Goal: Task Accomplishment & Management: Complete application form

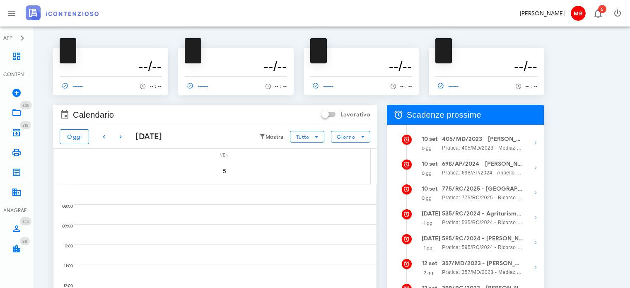
scroll to position [142, 0]
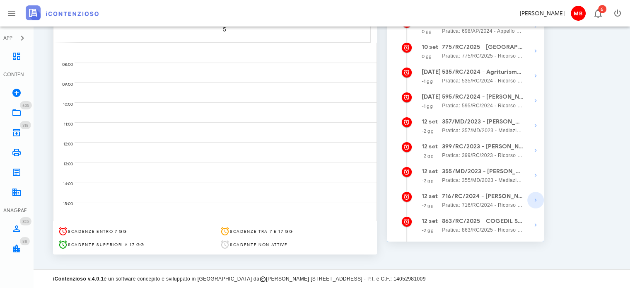
click at [534, 199] on icon "button" at bounding box center [536, 200] width 10 height 10
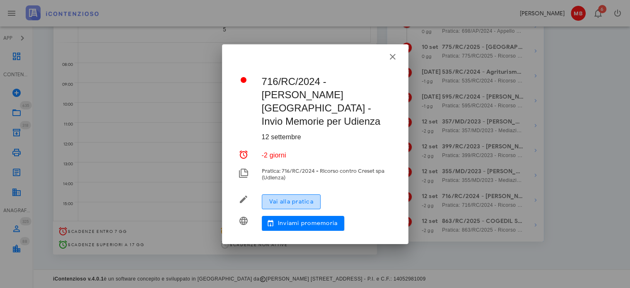
click at [315, 194] on button "Vai alla pratica" at bounding box center [291, 201] width 59 height 15
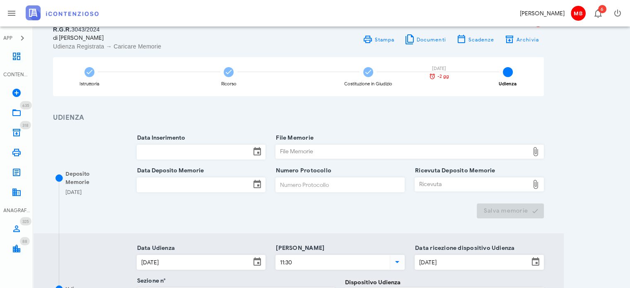
scroll to position [83, 0]
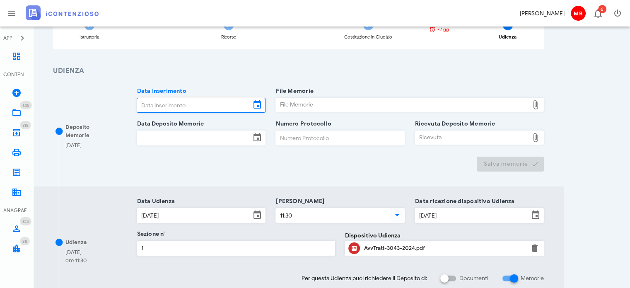
click at [155, 104] on input "Data Inserimento" at bounding box center [194, 105] width 114 height 14
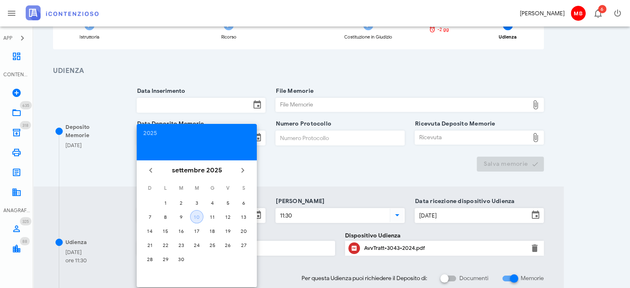
click at [196, 220] on button "10" at bounding box center [196, 216] width 13 height 13
type input "10/09/2025"
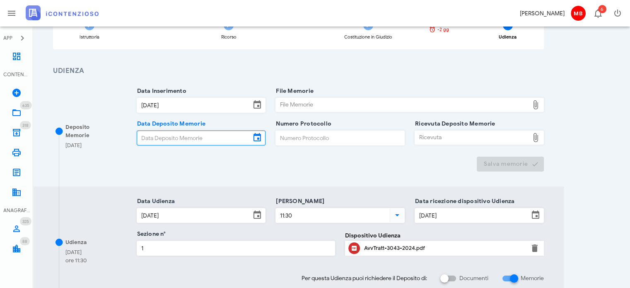
click at [170, 142] on input "Data Deposito Memorie" at bounding box center [194, 138] width 114 height 14
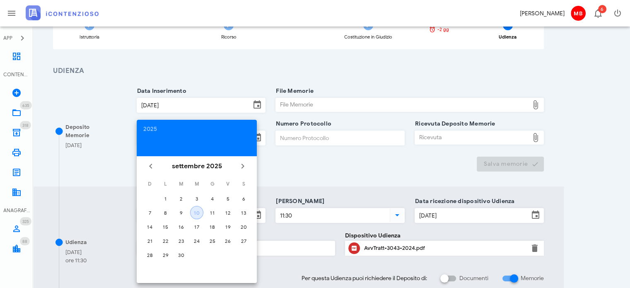
click at [197, 212] on div "10" at bounding box center [197, 213] width 12 height 6
type input "10/09/2025"
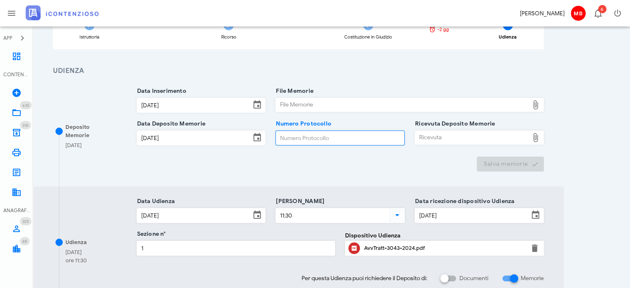
click at [299, 143] on input "Numero Protocollo" at bounding box center [340, 138] width 128 height 14
type input "33"
click at [287, 102] on div "File Memorie" at bounding box center [402, 104] width 253 height 13
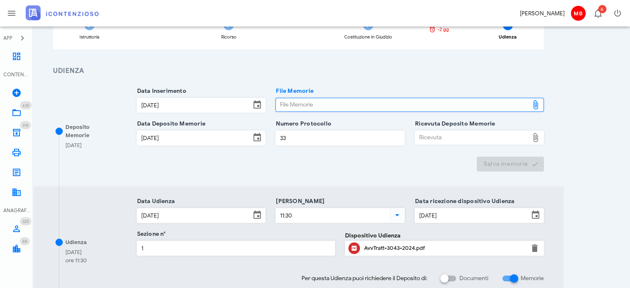
type input "C:\fakepath\memorie.pdf"
click at [441, 137] on div "Ricevuta" at bounding box center [472, 137] width 114 height 13
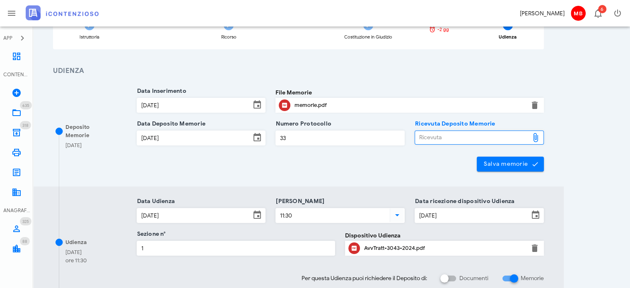
type input "C:\fakepath\NIR_D-3652618-2025.pdf"
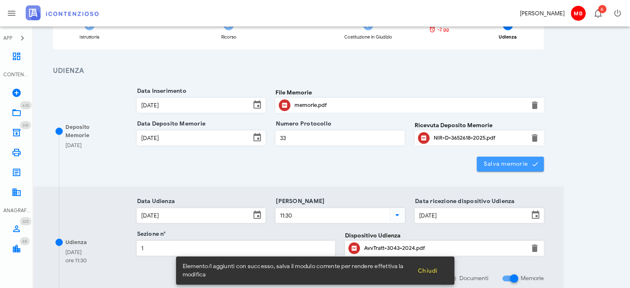
click at [507, 165] on span "Salva memorie" at bounding box center [511, 163] width 54 height 7
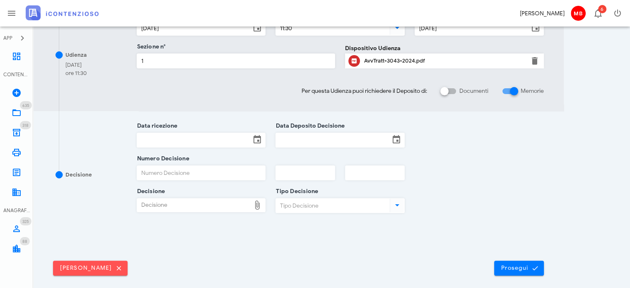
scroll to position [305, 0]
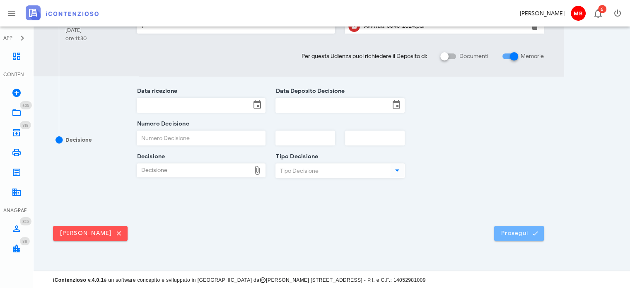
click at [517, 234] on span "Prosegui" at bounding box center [519, 233] width 36 height 7
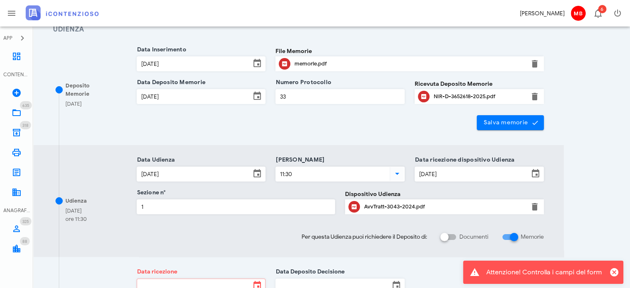
scroll to position [290, 0]
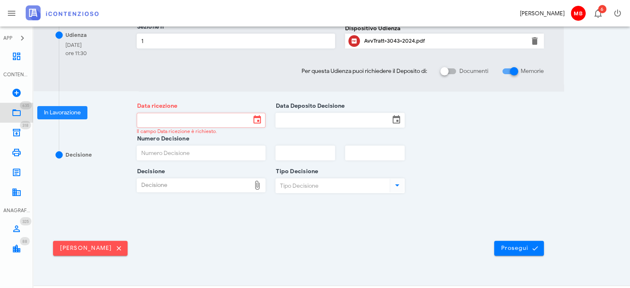
click at [22, 114] on link "635 In Lavorazione 635" at bounding box center [16, 113] width 33 height 20
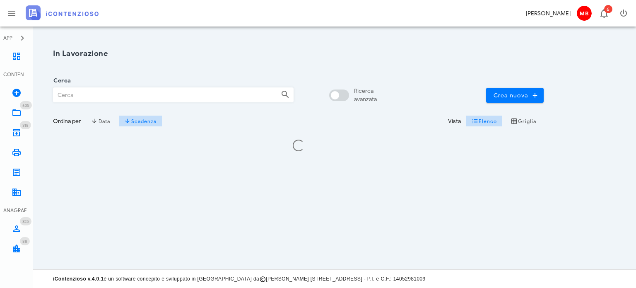
click at [113, 104] on div "Cerca" at bounding box center [173, 92] width 251 height 33
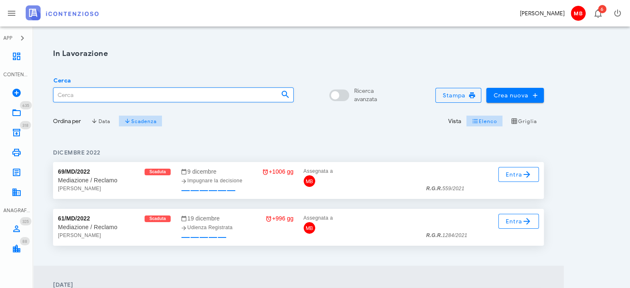
click at [111, 97] on input "Cerca" at bounding box center [163, 95] width 221 height 14
type input "colletti"
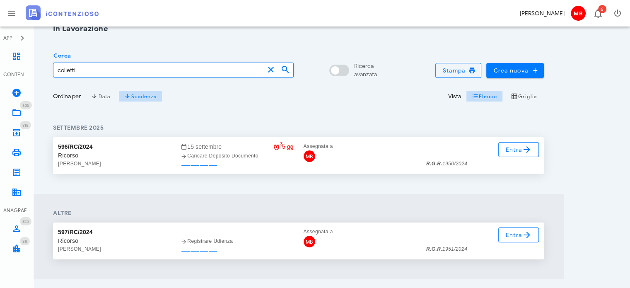
scroll to position [49, 0]
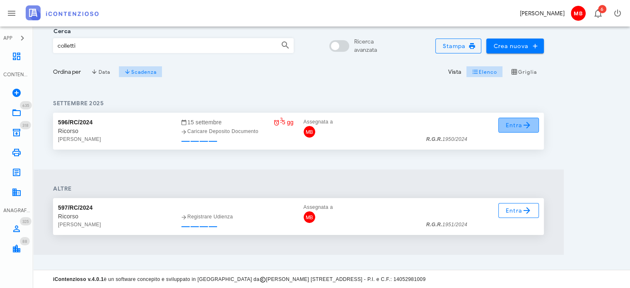
click at [523, 120] on icon at bounding box center [527, 125] width 10 height 10
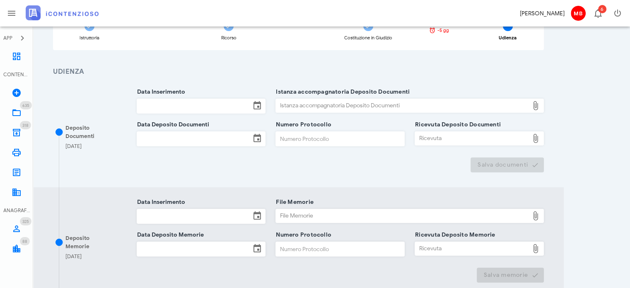
scroll to position [83, 0]
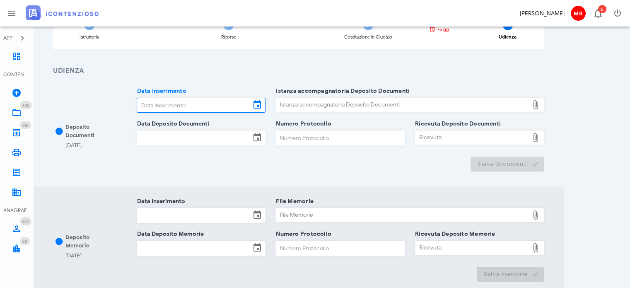
click at [194, 100] on input "Data Inserimento" at bounding box center [194, 105] width 114 height 14
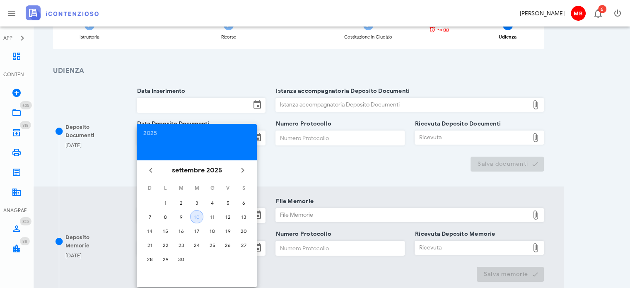
click at [191, 216] on div "10" at bounding box center [197, 217] width 12 height 6
type input "[DATE]"
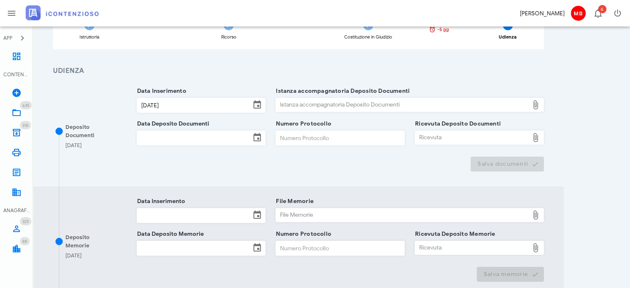
click at [177, 145] on div "Data Deposito Documenti" at bounding box center [201, 144] width 129 height 26
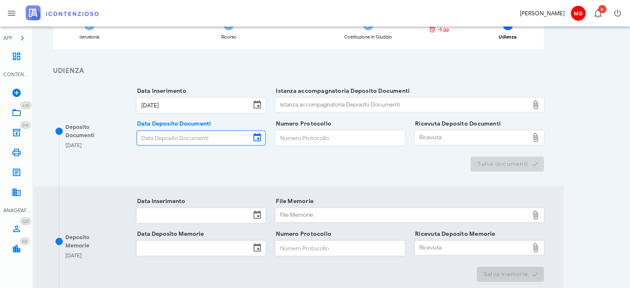
click at [178, 138] on input "Data Deposito Documenti" at bounding box center [194, 138] width 114 height 14
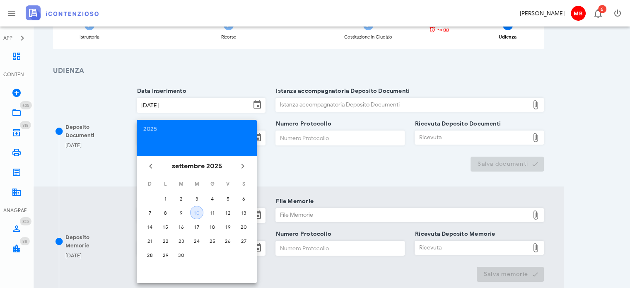
click at [201, 210] on div "10" at bounding box center [197, 213] width 12 height 6
type input "10/09/2025"
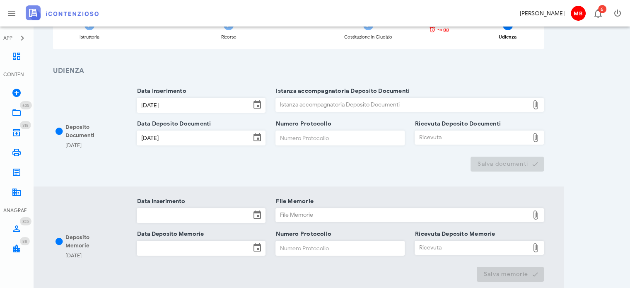
click at [310, 137] on input "Numero Protocollo" at bounding box center [340, 138] width 128 height 14
type input "33"
click at [309, 104] on div "Istanza accompagnatoria Deposito Documenti" at bounding box center [402, 104] width 253 height 13
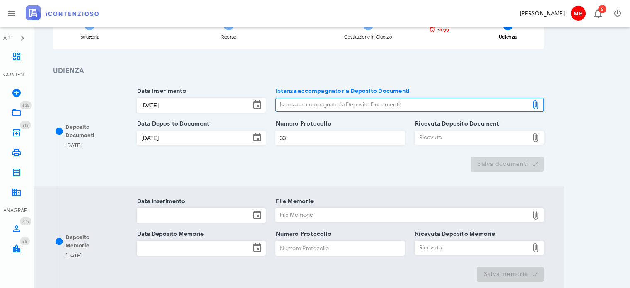
type input "C:\fakepath\NOTA_DI_DEPOSITO_D-3652654-2025.pdf"
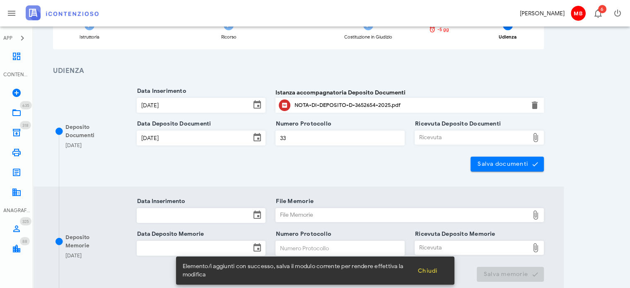
click at [449, 142] on div "Ricevuta" at bounding box center [472, 137] width 114 height 13
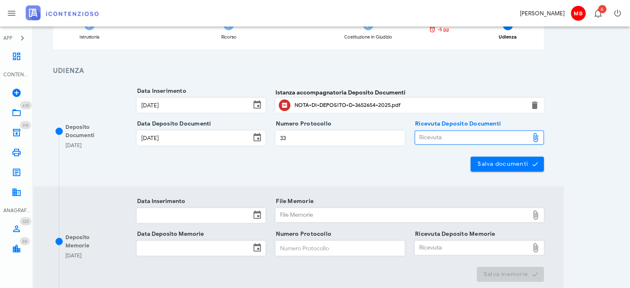
type input "C:\fakepath\NIR_D-3652654-2025.pdf"
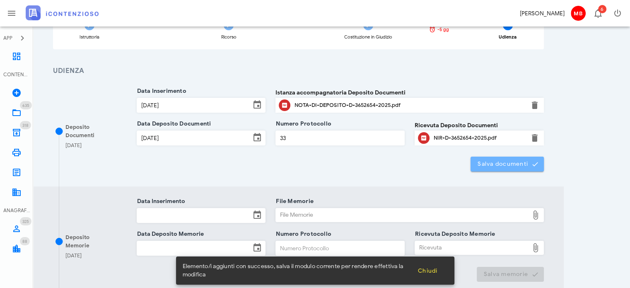
click at [495, 163] on span "Salva documenti" at bounding box center [507, 163] width 60 height 7
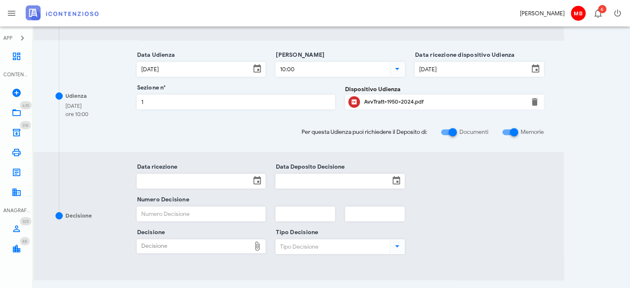
scroll to position [414, 0]
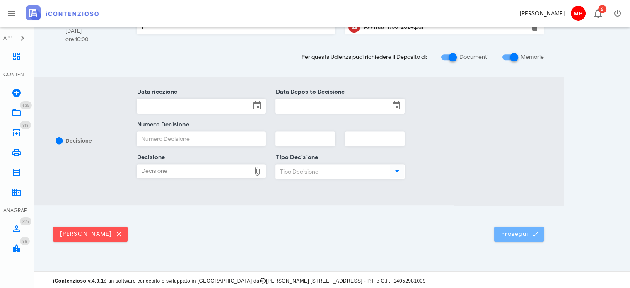
click at [524, 230] on span "Prosegui" at bounding box center [519, 233] width 36 height 7
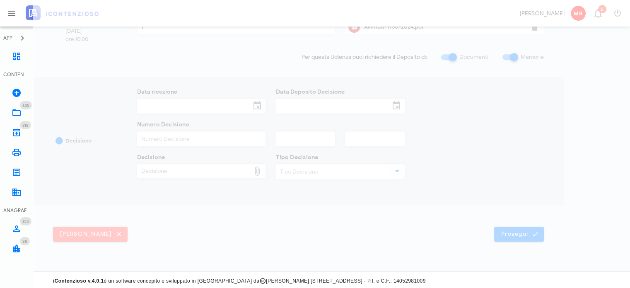
scroll to position [0, 0]
